Goal: Task Accomplishment & Management: Manage account settings

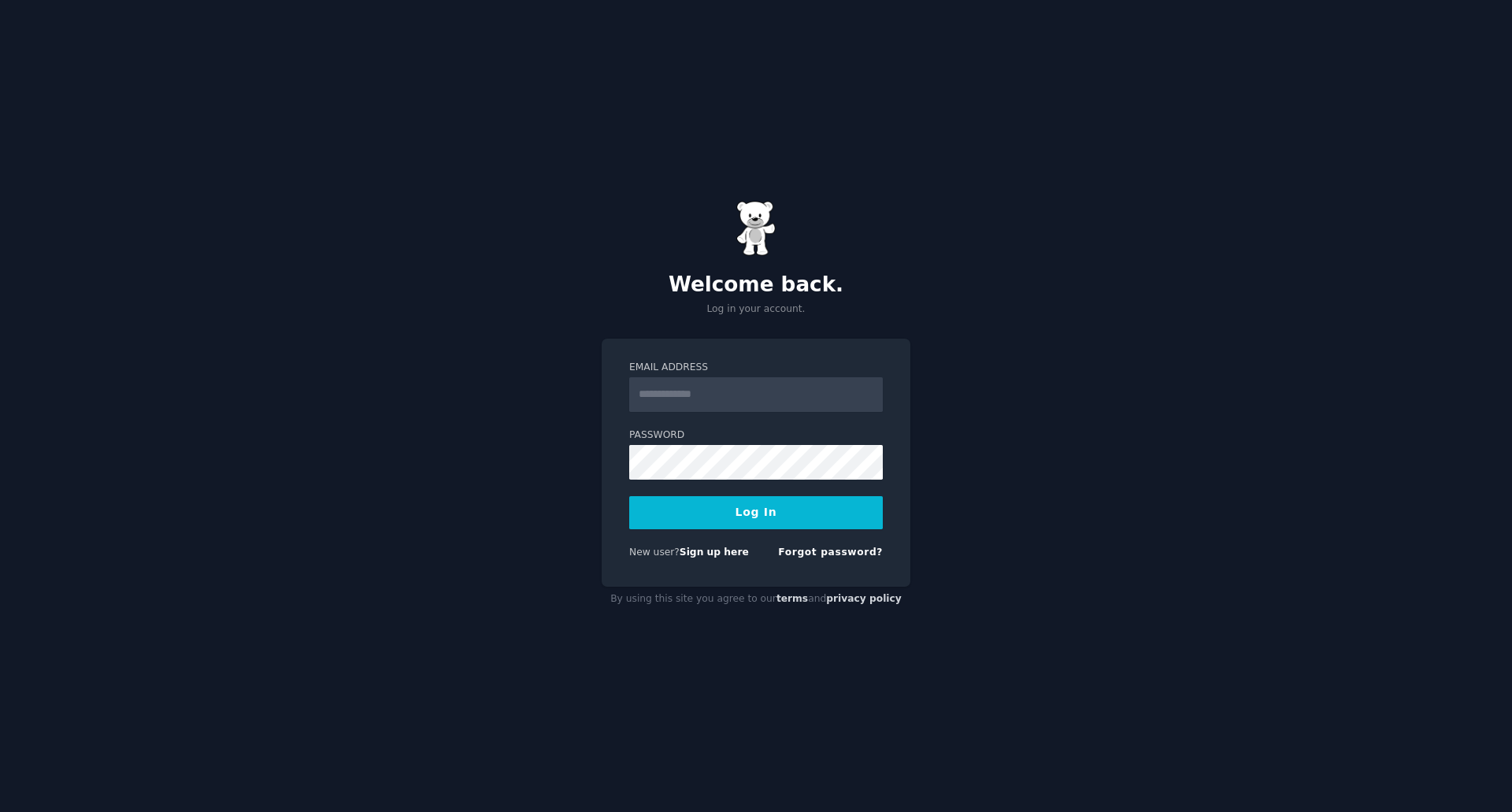
click at [739, 394] on input "Email Address" at bounding box center [755, 395] width 253 height 34
click at [428, 312] on div "Welcome back. Log in your account. Email Address Password Log In New user? Sign…" at bounding box center [756, 406] width 1512 height 812
